Goal: Task Accomplishment & Management: Use online tool/utility

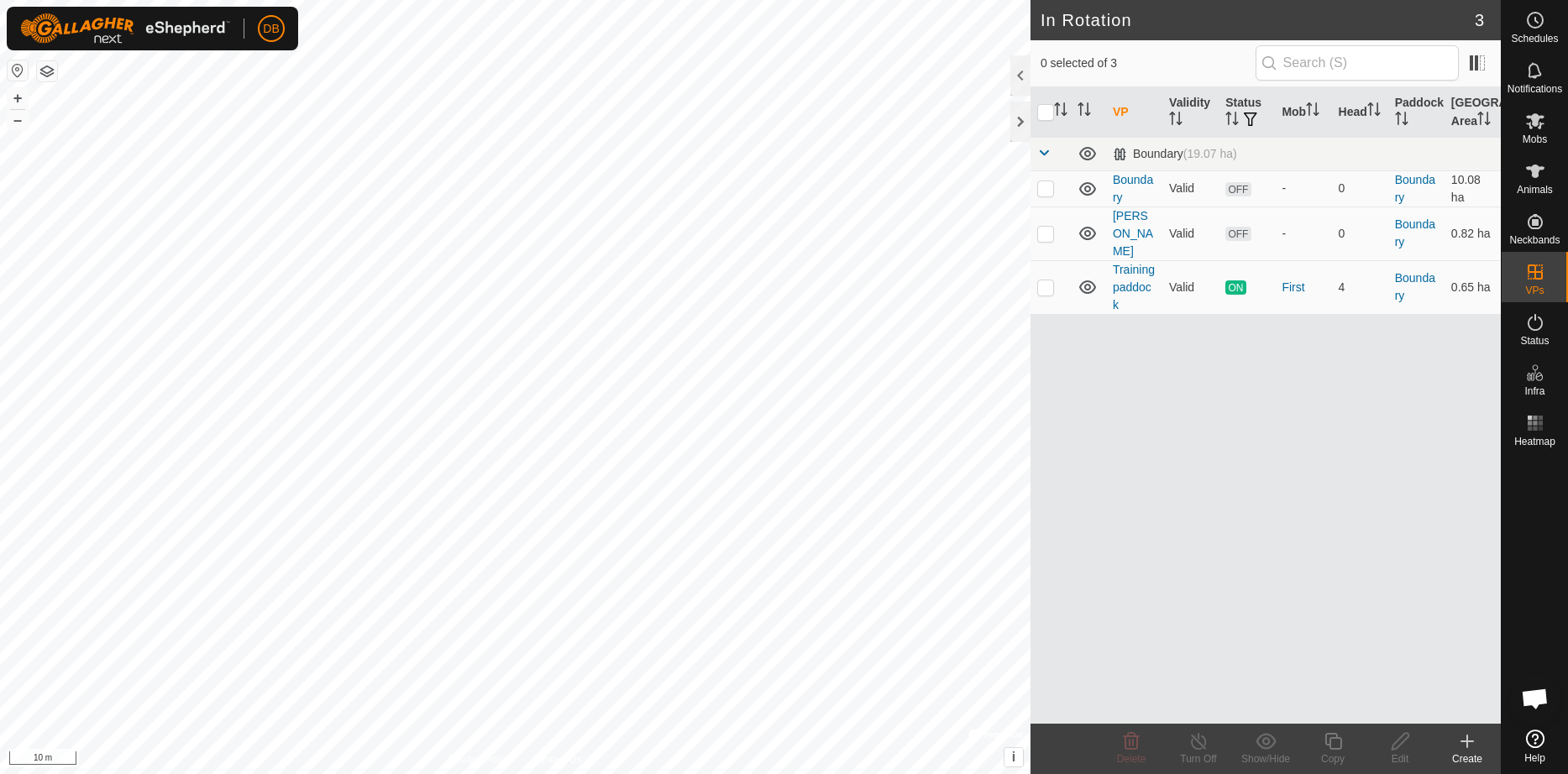
click at [50, 72] on button "button" at bounding box center [47, 71] width 20 height 20
checkbox input "true"
click at [1467, 741] on icon at bounding box center [1467, 741] width 11 height 0
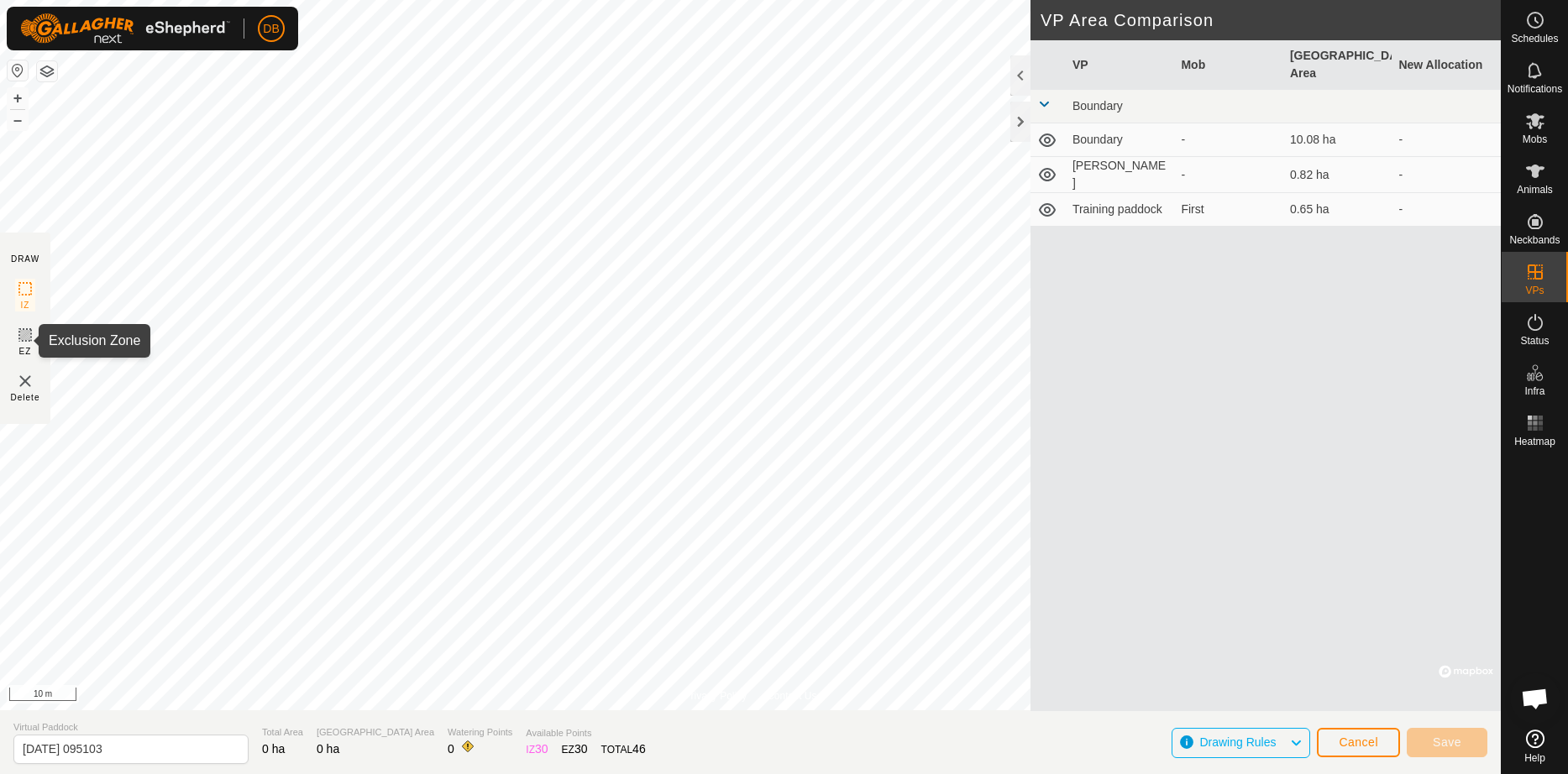
click at [24, 341] on icon at bounding box center [25, 334] width 20 height 20
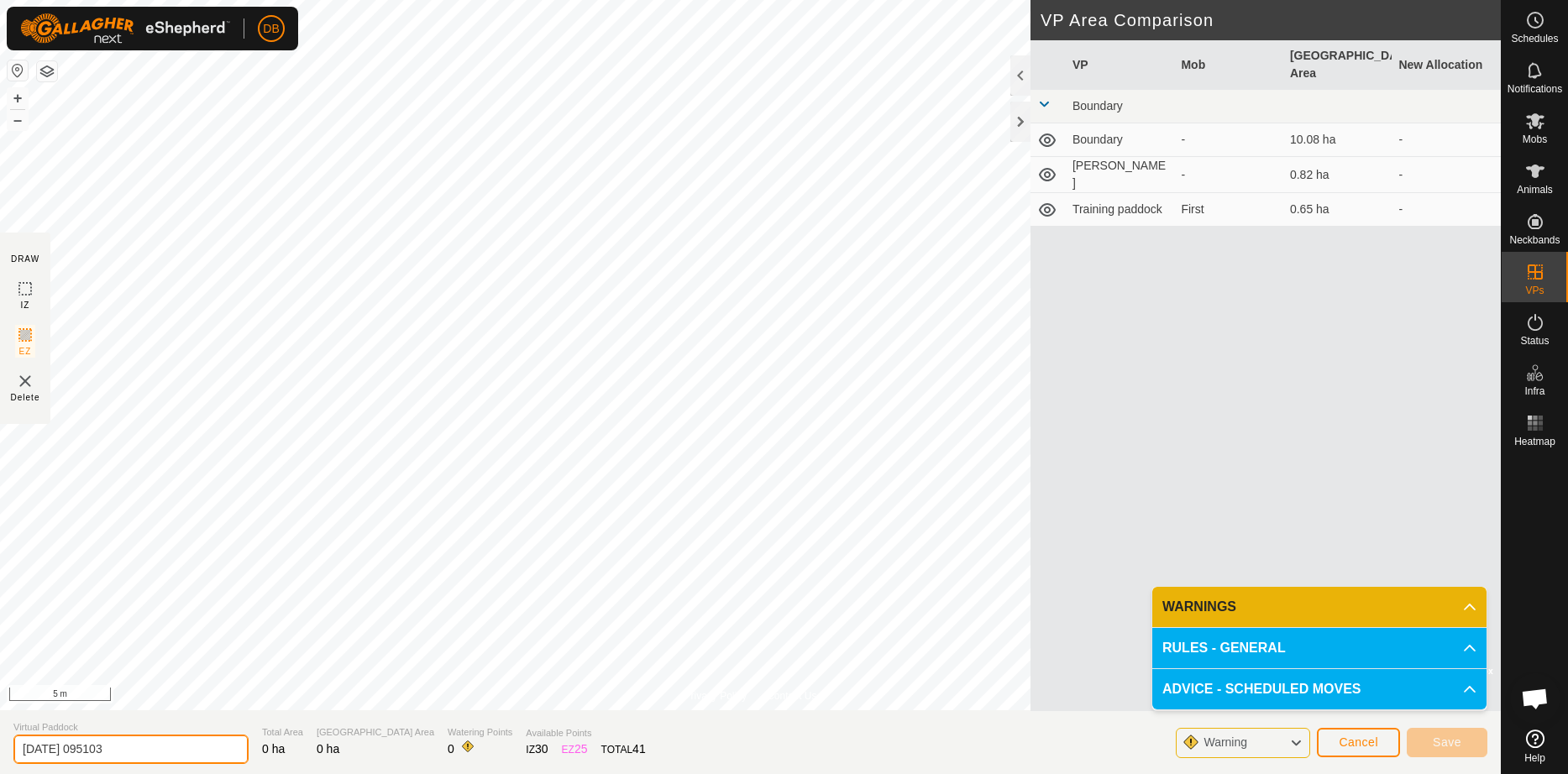
drag, startPoint x: 111, startPoint y: 747, endPoint x: 24, endPoint y: 745, distance: 87.0
click at [24, 745] on input "2025-09-09 095103" at bounding box center [131, 749] width 236 height 30
type input "test EZ"
click at [1285, 740] on div "Warning" at bounding box center [1243, 743] width 134 height 31
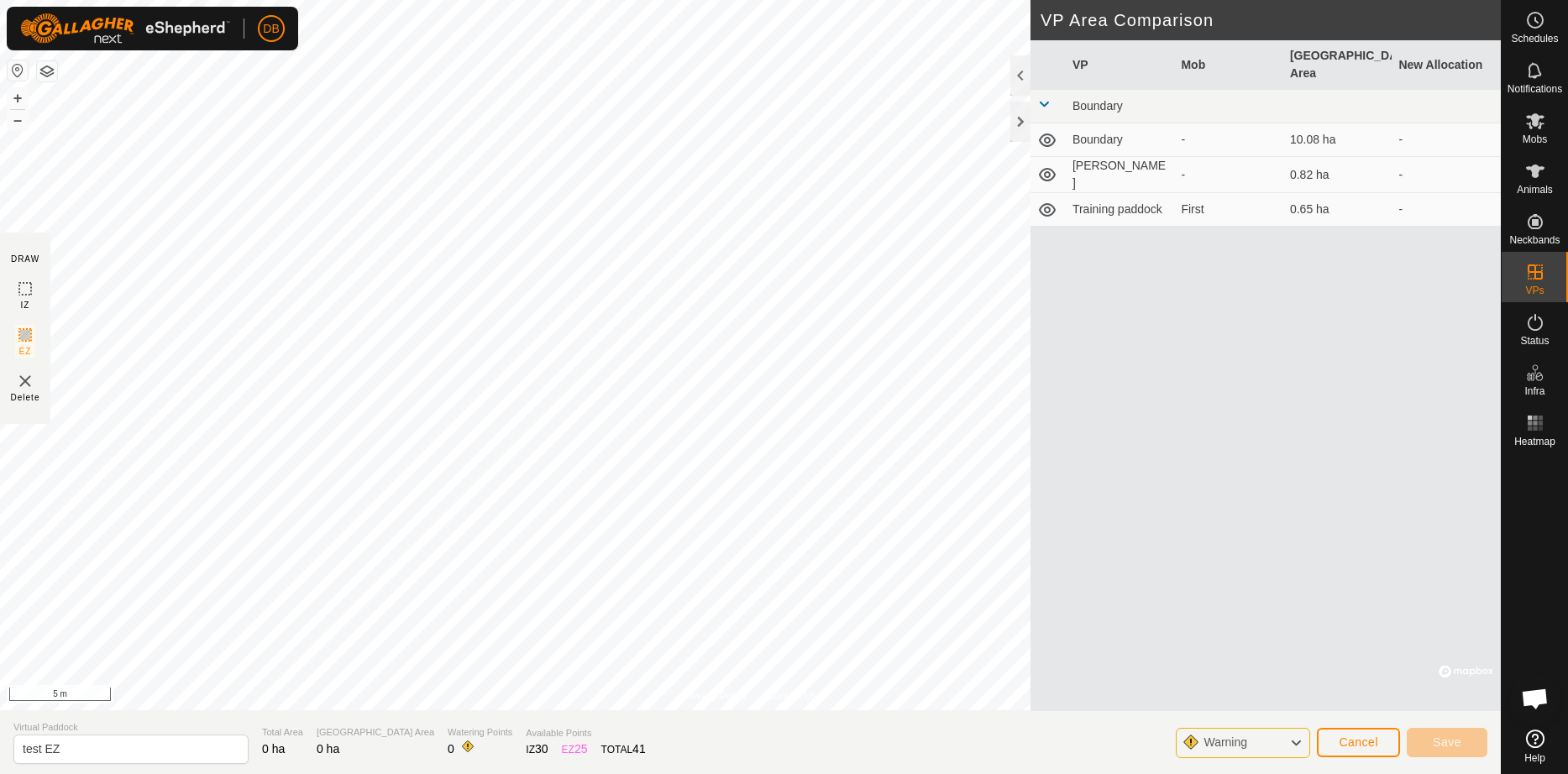
click at [1294, 741] on icon at bounding box center [1296, 743] width 13 height 22
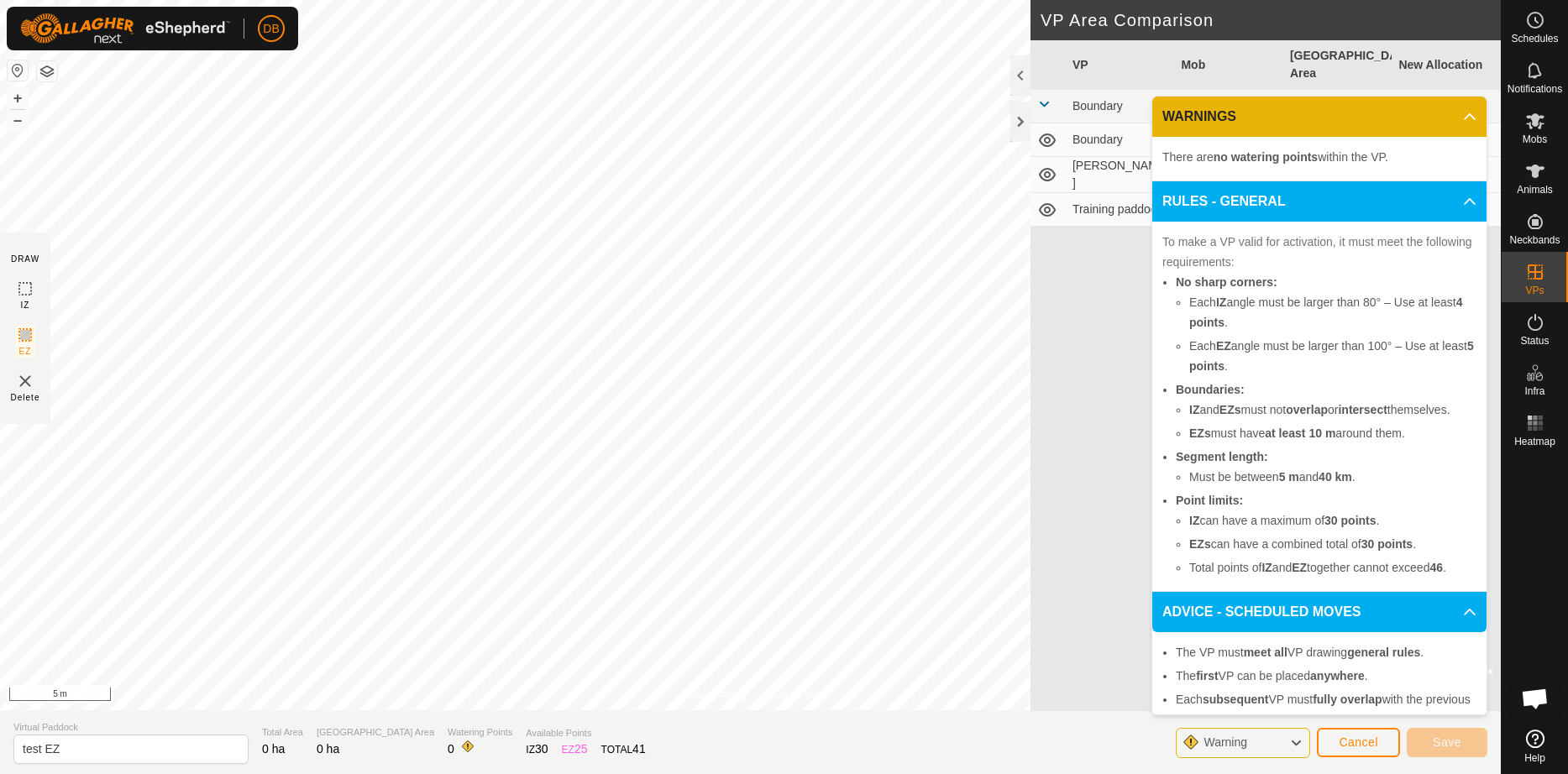
click at [1069, 434] on div "VP Mob Grazing Area New Allocation Boundary Boundary - 10.08 ha - knoll - 0.82 …" at bounding box center [1265, 376] width 470 height 672
click at [1471, 116] on p-accordion-header "WARNINGS" at bounding box center [1319, 117] width 334 height 40
click at [1468, 120] on p-accordion-header "WARNINGS" at bounding box center [1319, 117] width 334 height 40
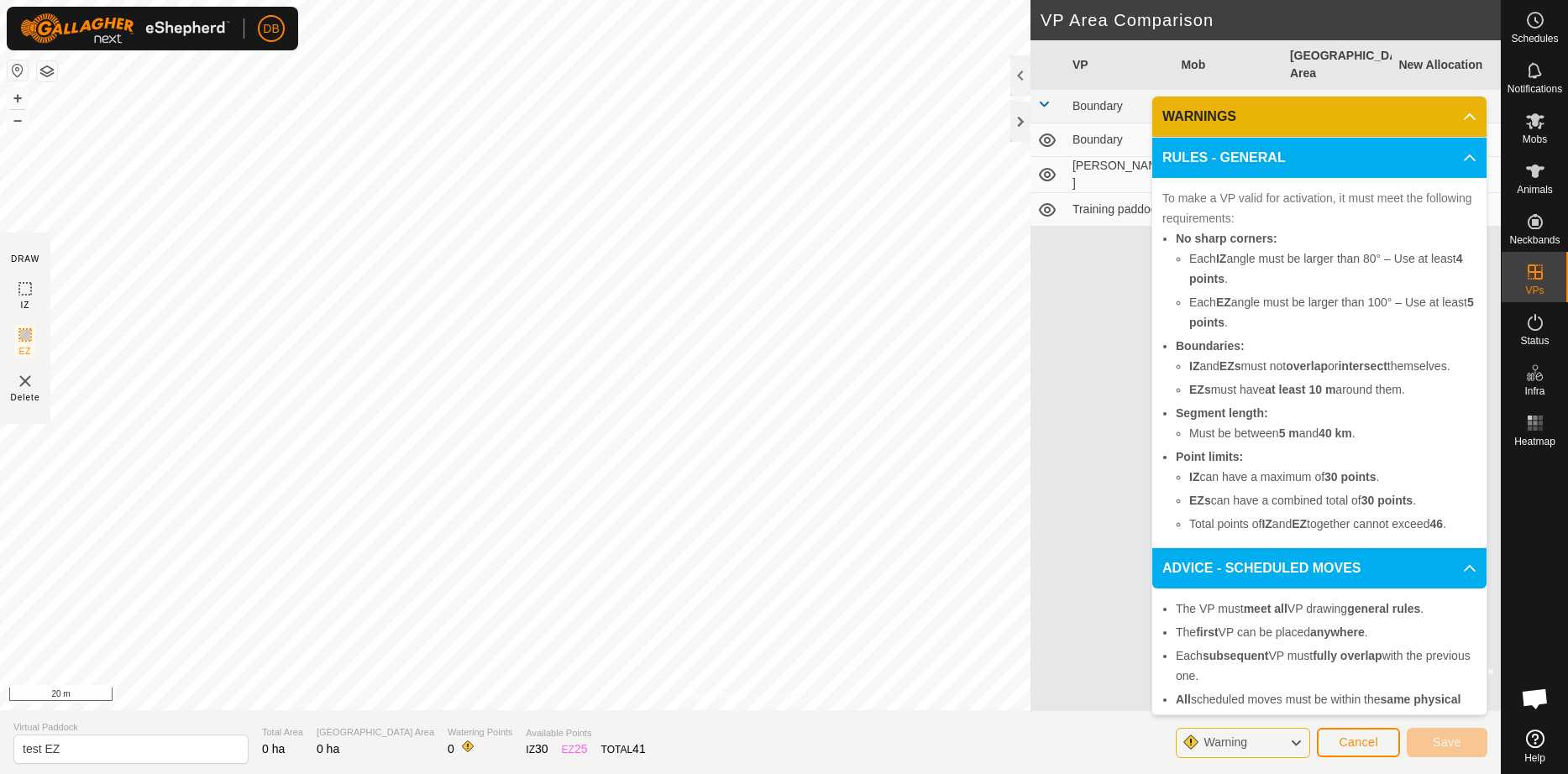
click at [1470, 160] on p-accordion-header "RULES - GENERAL" at bounding box center [1319, 158] width 334 height 40
click at [1472, 589] on p-accordion-header "ADVICE - SCHEDULED MOVES" at bounding box center [1319, 569] width 334 height 40
click at [1472, 157] on p-accordion-header "RULES - GENERAL" at bounding box center [1319, 158] width 334 height 40
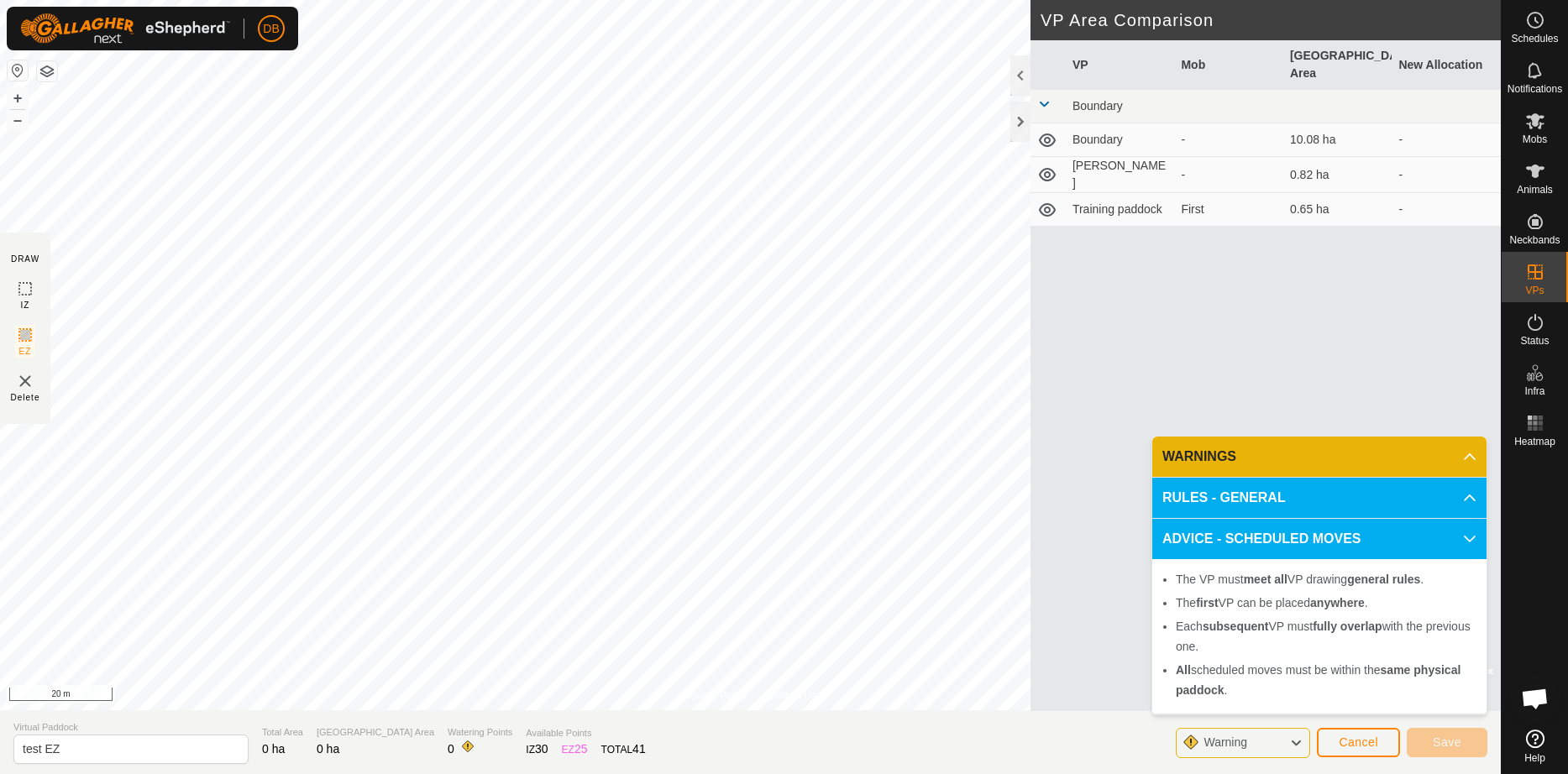
click at [1467, 535] on p-accordion-header "ADVICE - SCHEDULED MOVES" at bounding box center [1319, 539] width 334 height 40
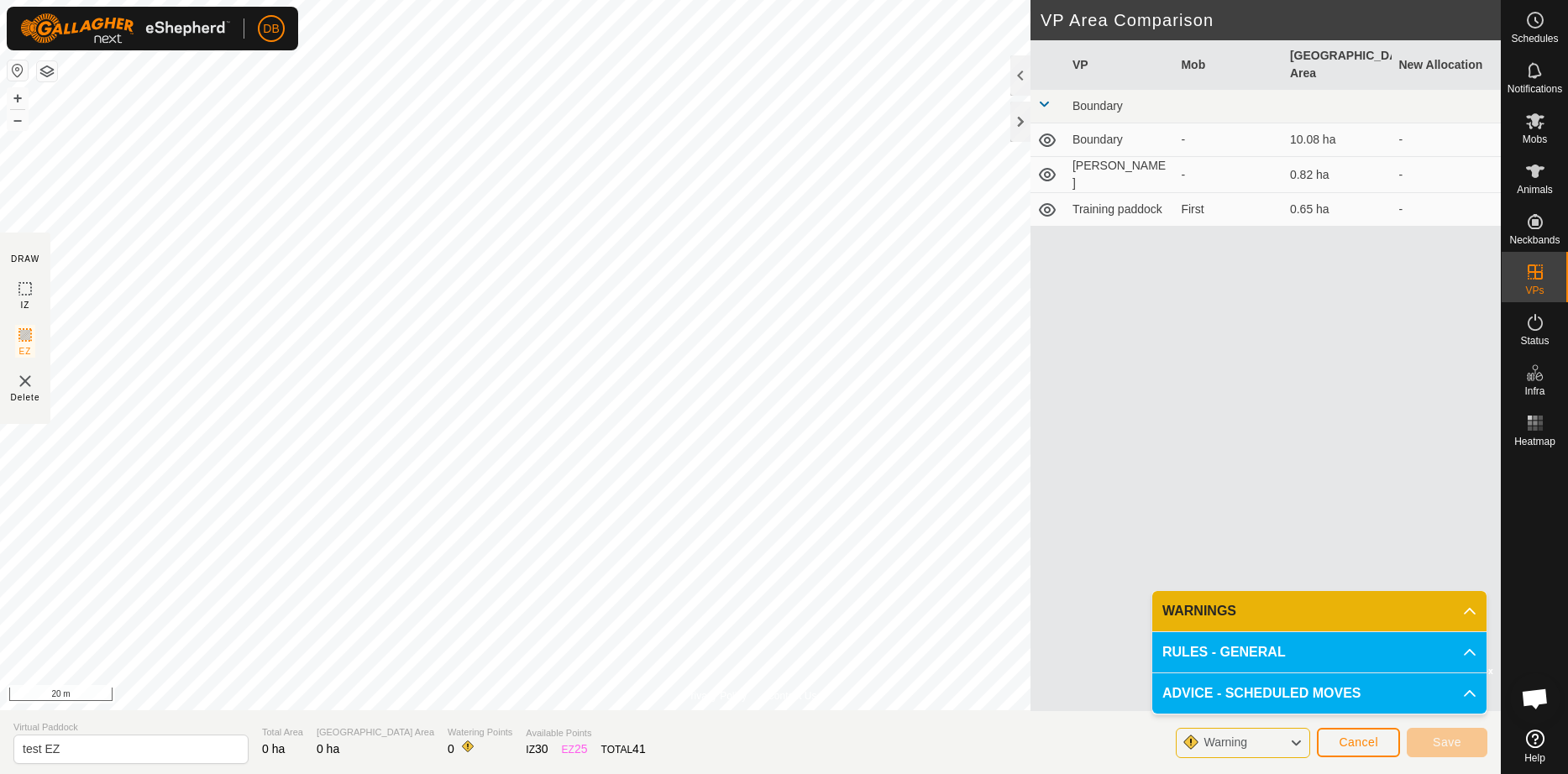
click at [1313, 442] on div "VP Mob Grazing Area New Allocation Boundary Boundary - 10.08 ha - knoll - 0.82 …" at bounding box center [1265, 376] width 470 height 672
click at [1297, 740] on icon at bounding box center [1296, 743] width 13 height 22
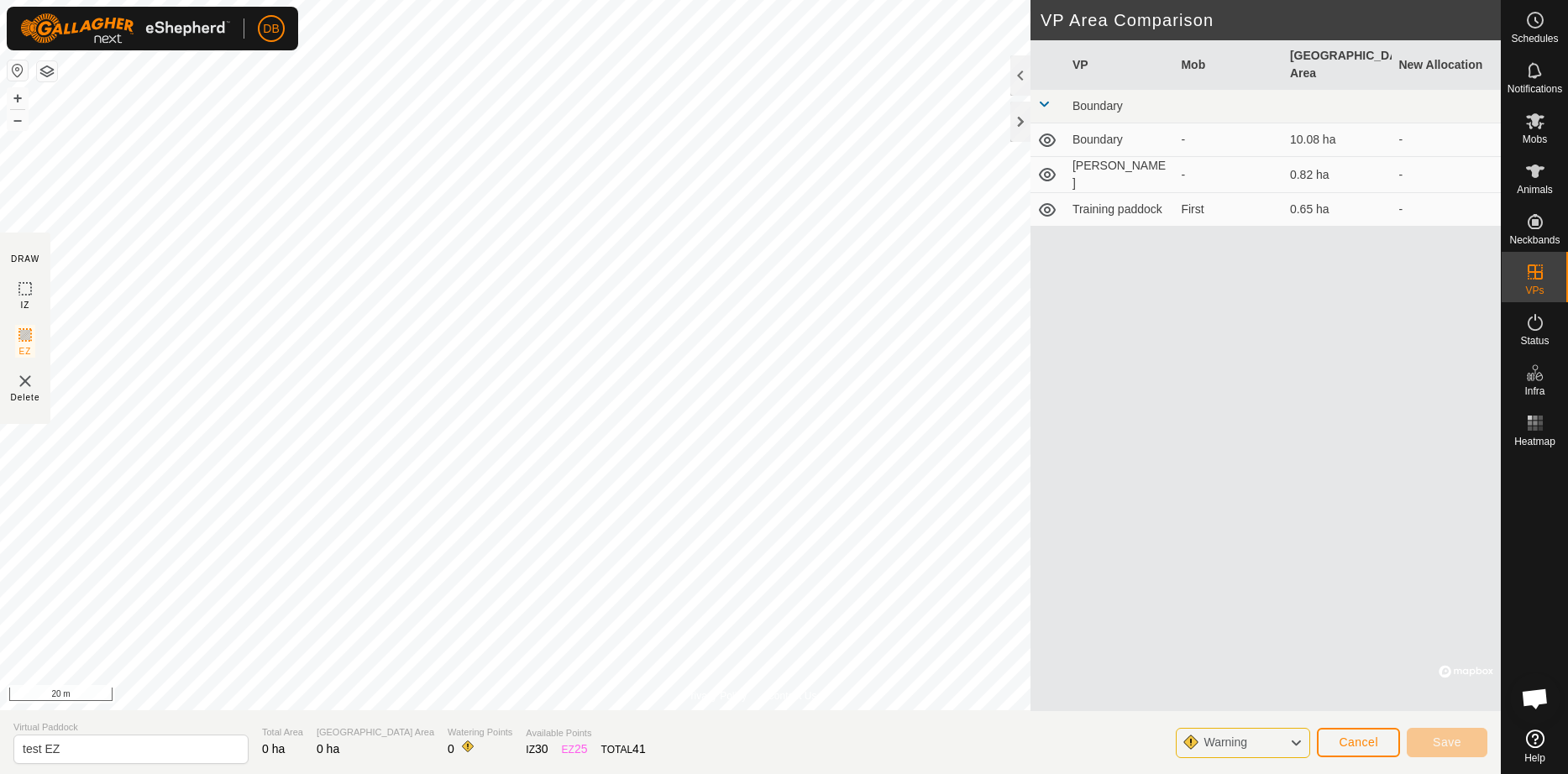
click at [25, 382] on img at bounding box center [25, 381] width 20 height 20
click at [24, 378] on img at bounding box center [25, 381] width 20 height 20
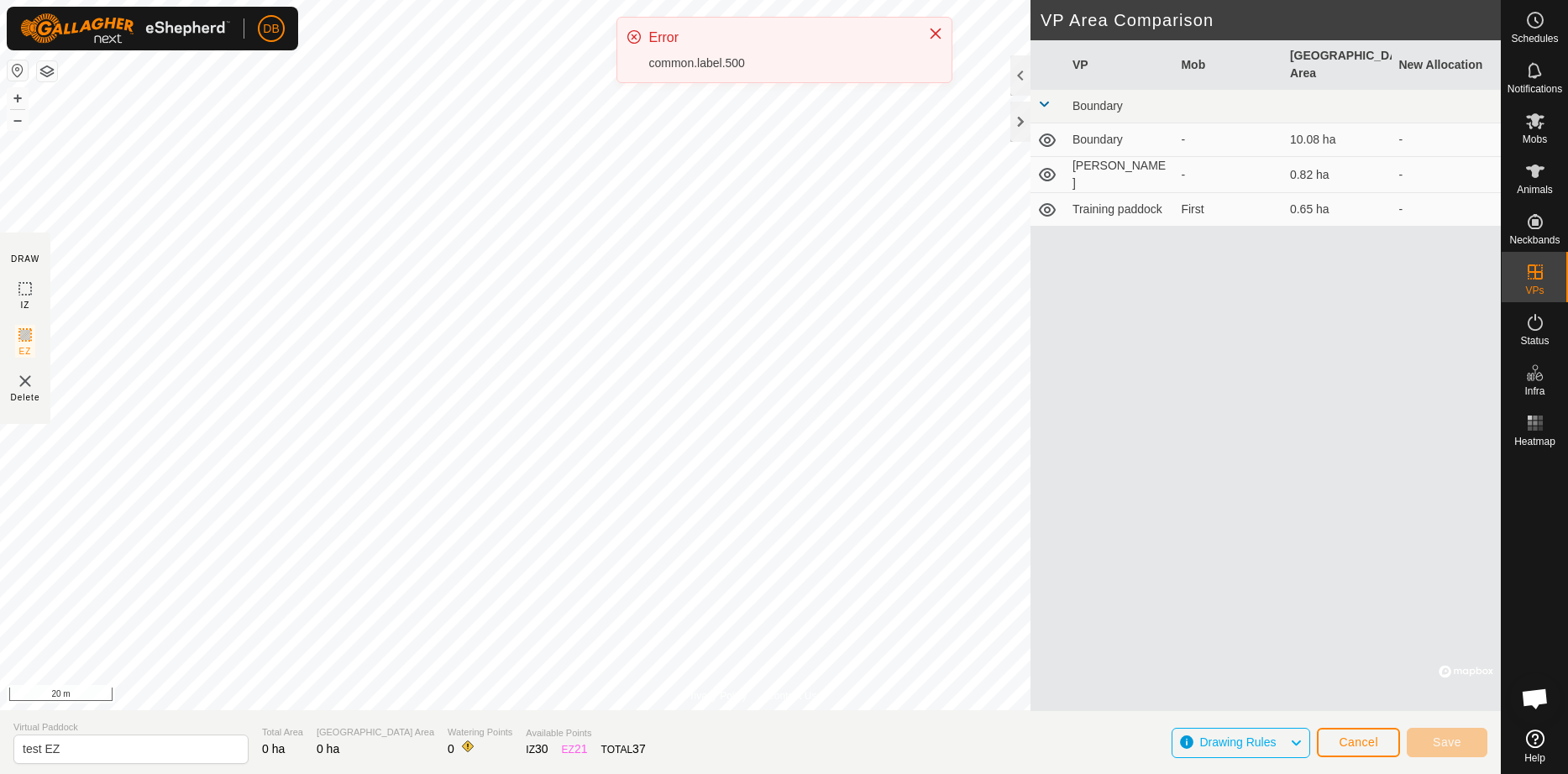
click at [30, 383] on img at bounding box center [25, 381] width 20 height 20
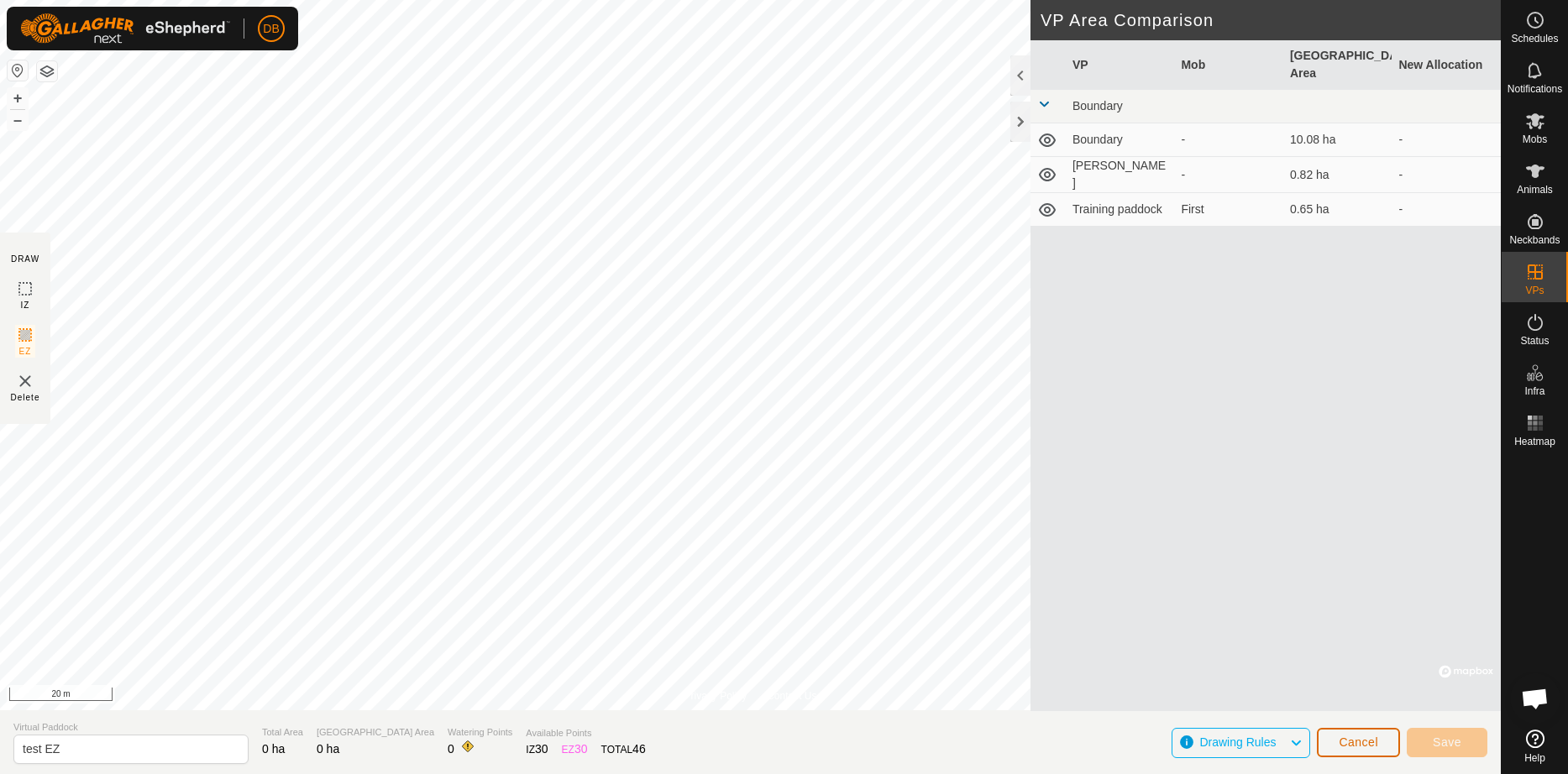
click at [1376, 741] on span "Cancel" at bounding box center [1358, 742] width 39 height 13
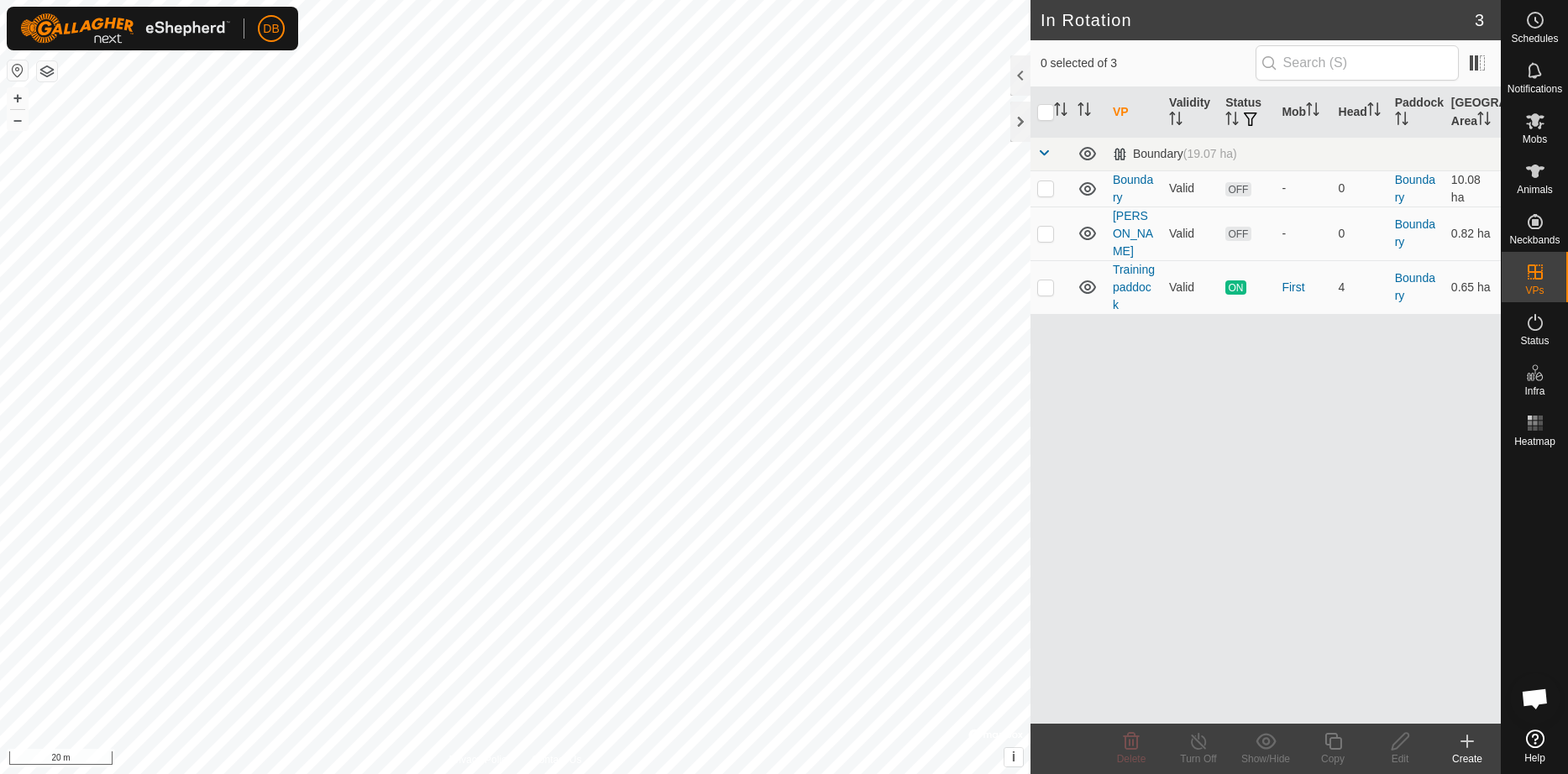
click at [1474, 751] on icon at bounding box center [1466, 741] width 20 height 20
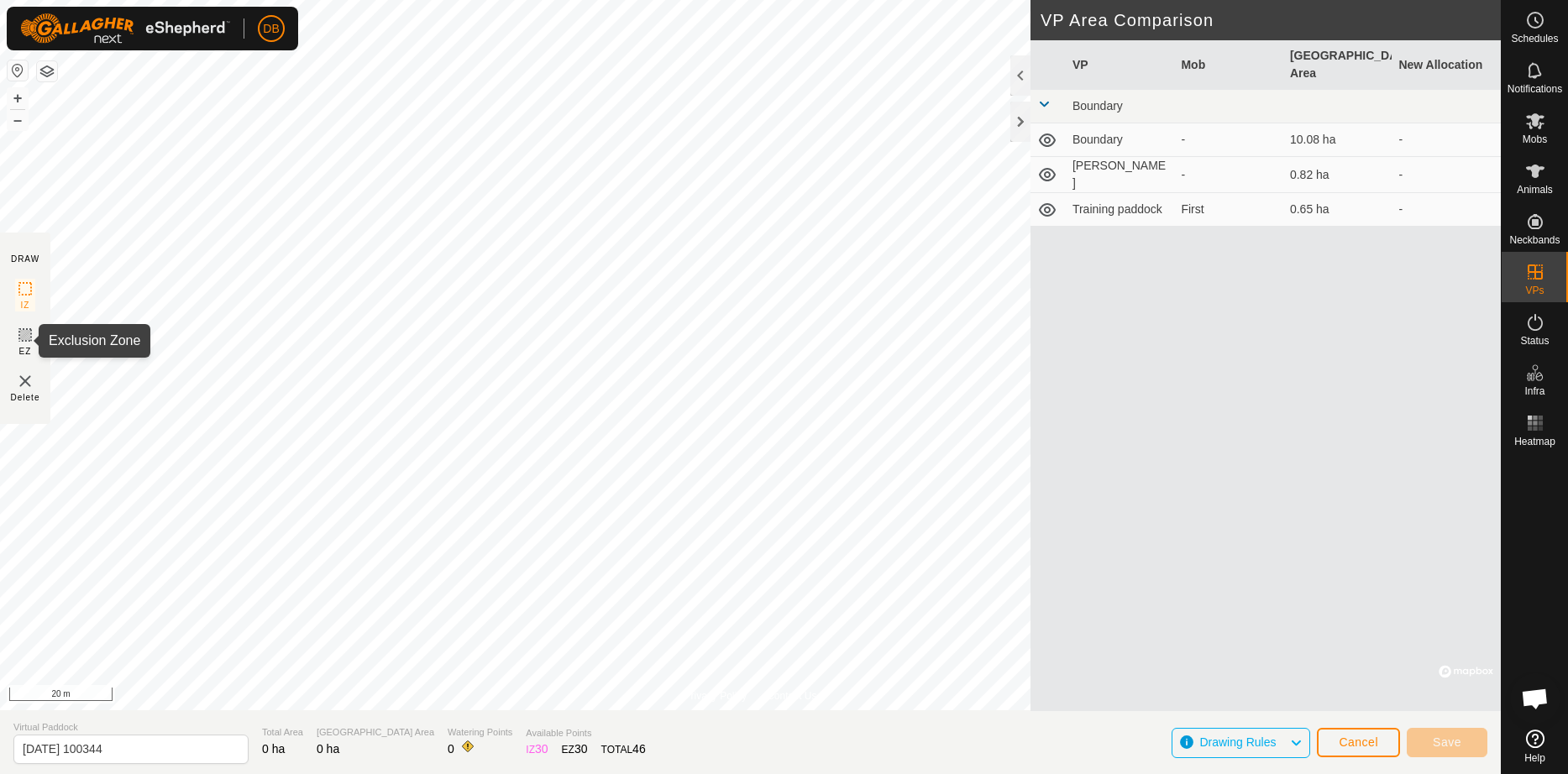
click at [25, 339] on icon at bounding box center [25, 335] width 11 height 11
click at [1374, 741] on span "Cancel" at bounding box center [1358, 742] width 39 height 13
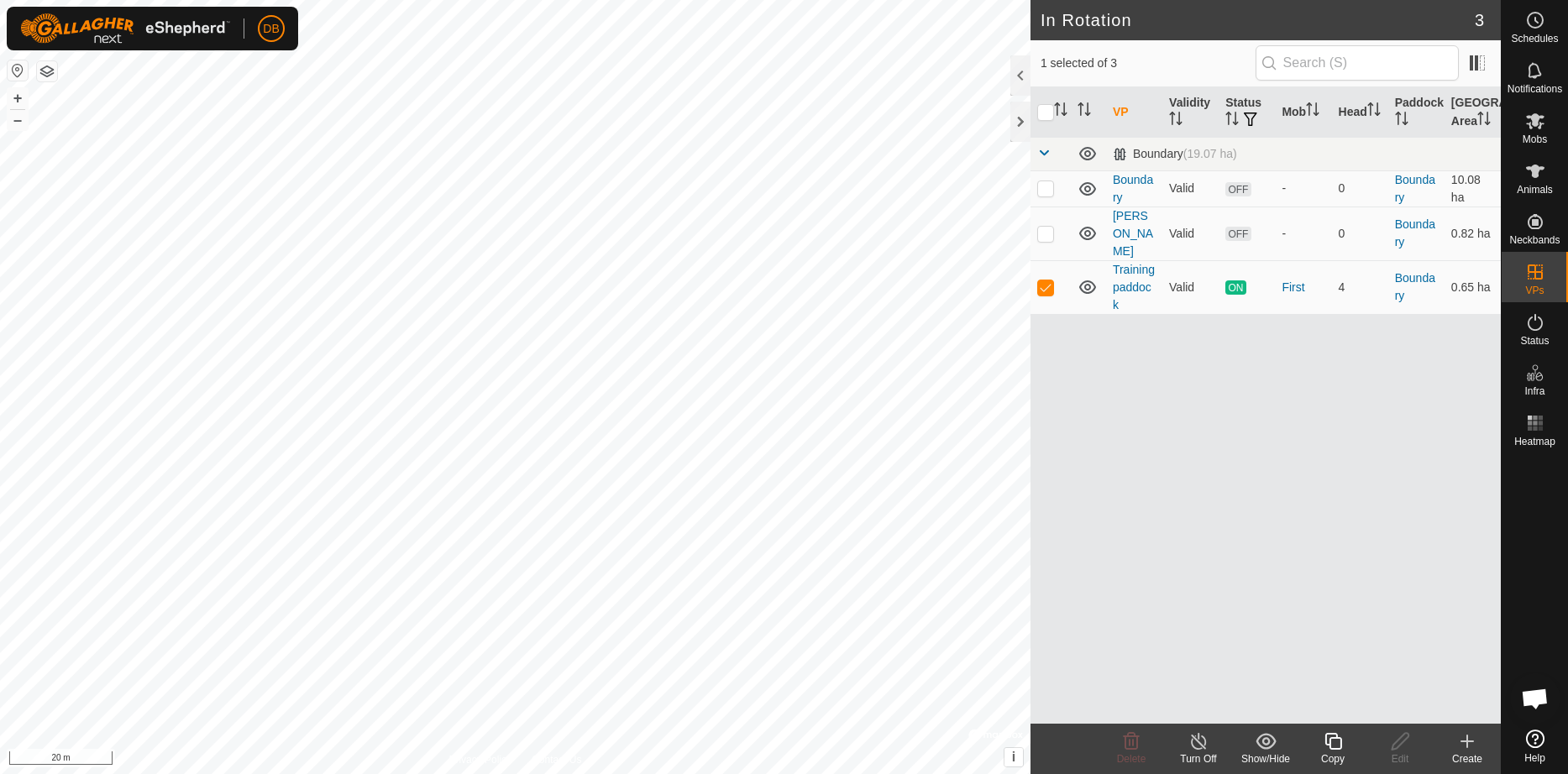
checkbox input "true"
click at [1469, 753] on div "Create" at bounding box center [1467, 760] width 67 height 15
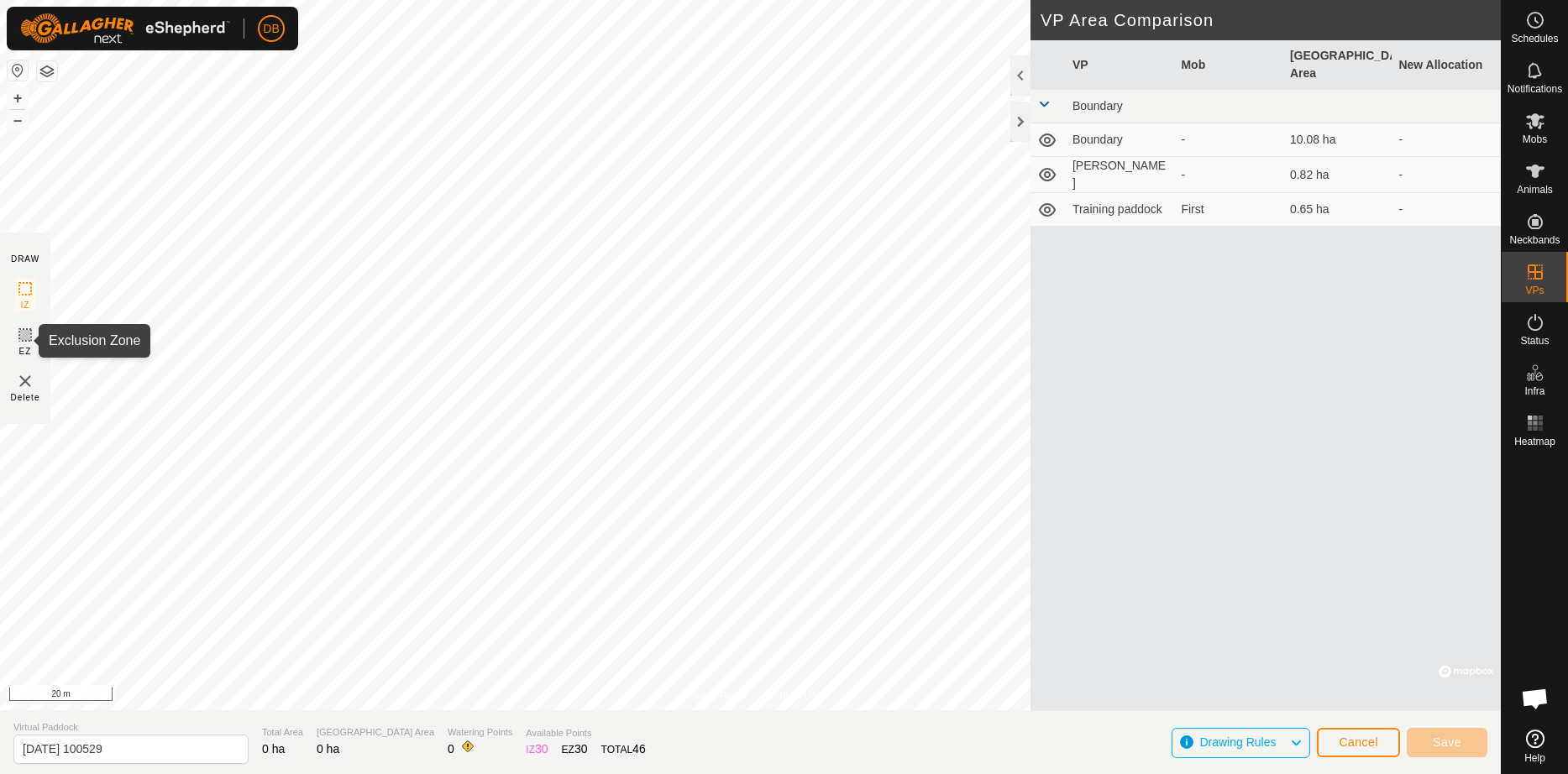
click at [24, 336] on icon at bounding box center [25, 335] width 11 height 11
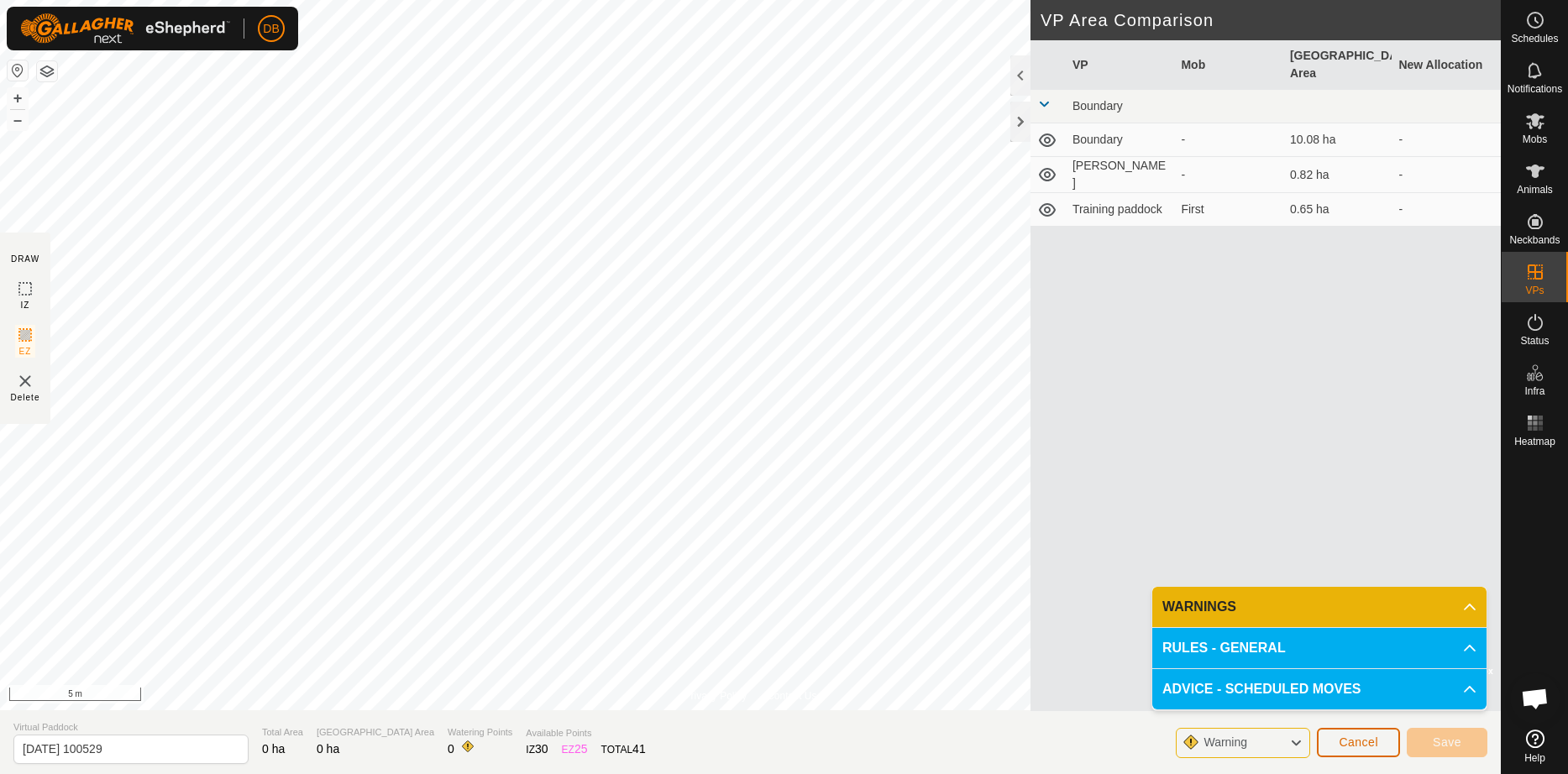
click at [1376, 740] on span "Cancel" at bounding box center [1358, 742] width 39 height 13
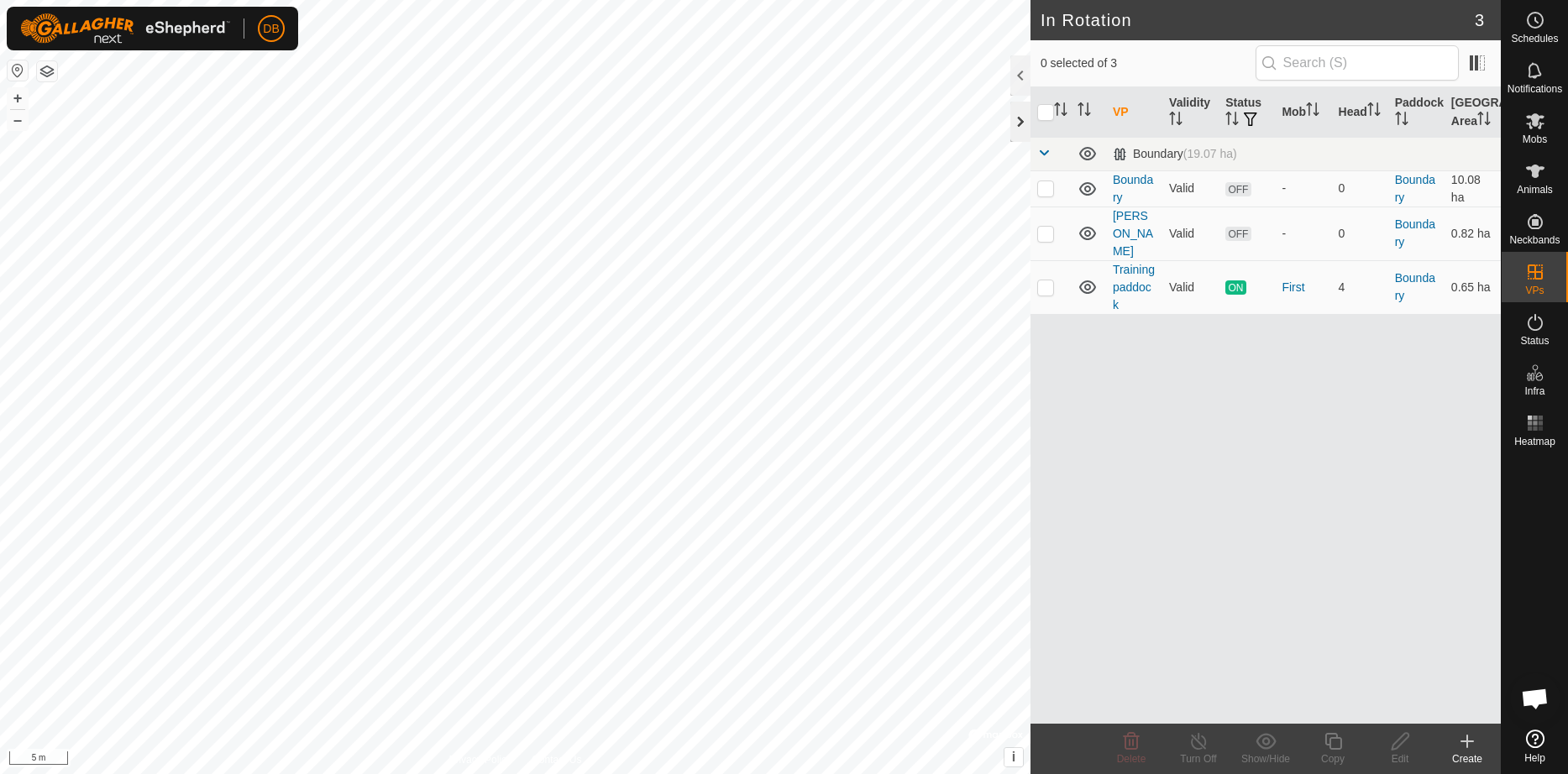
click at [1019, 123] on div at bounding box center [1020, 122] width 20 height 40
